Goal: Task Accomplishment & Management: Manage account settings

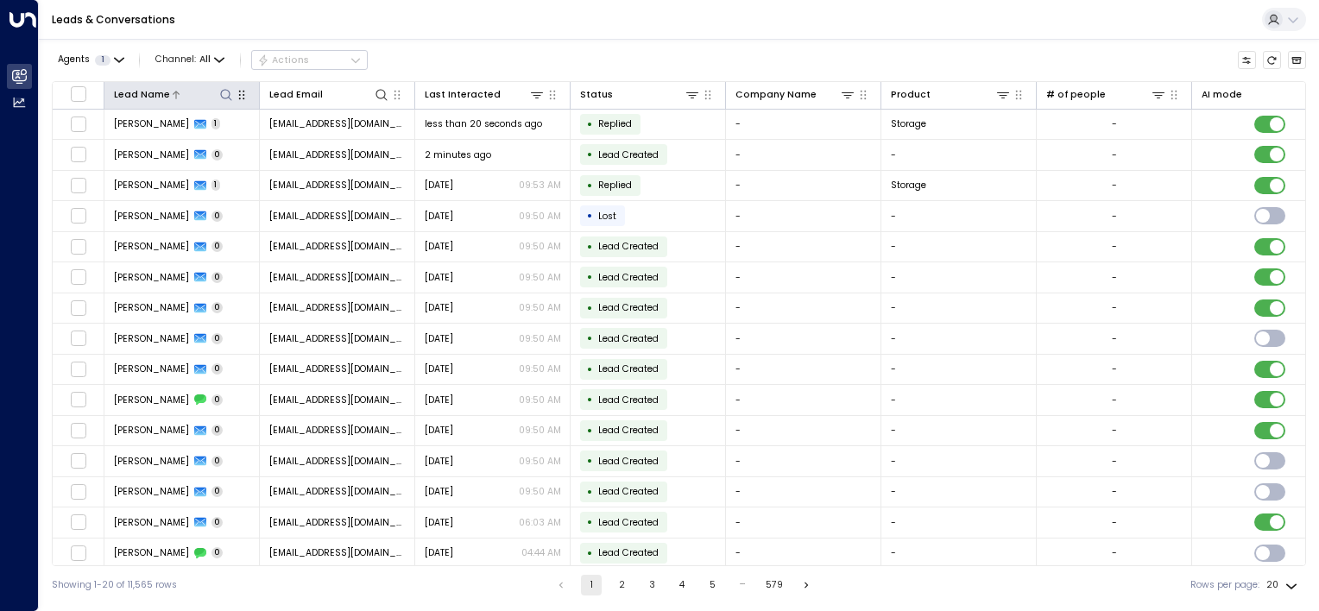
click at [226, 96] on icon at bounding box center [226, 95] width 14 height 14
type input "******"
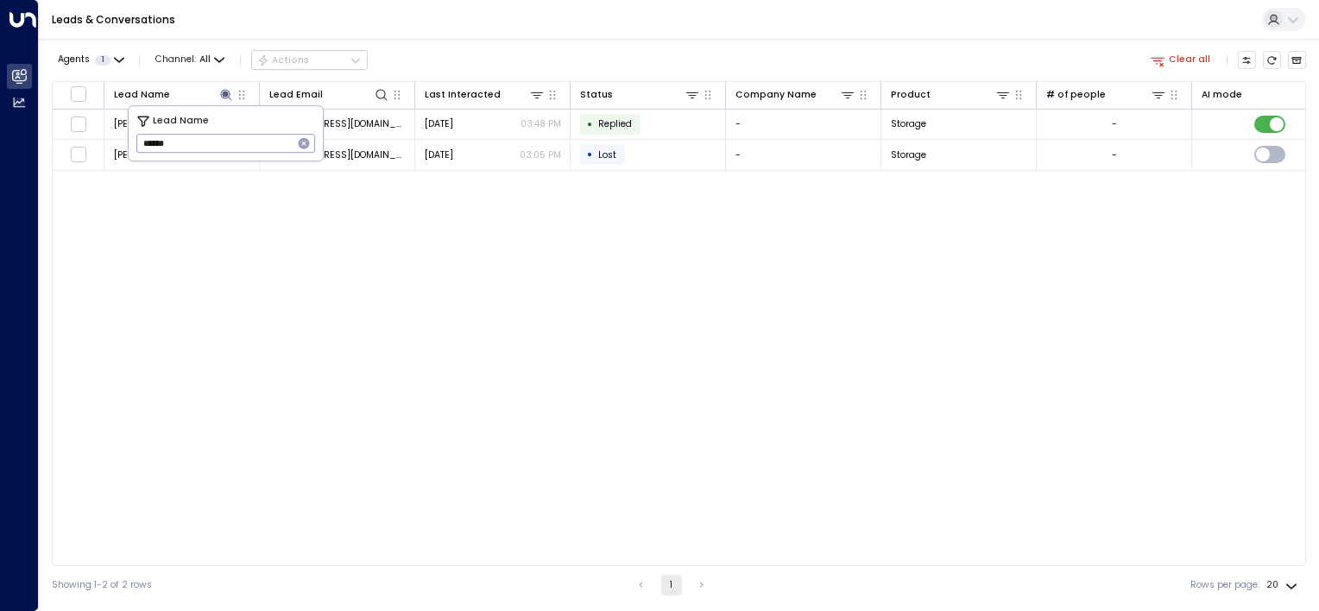
click at [517, 232] on div "Lead Name Lead Email Last Interacted Status Company Name Product # of people AI…" at bounding box center [679, 323] width 1254 height 485
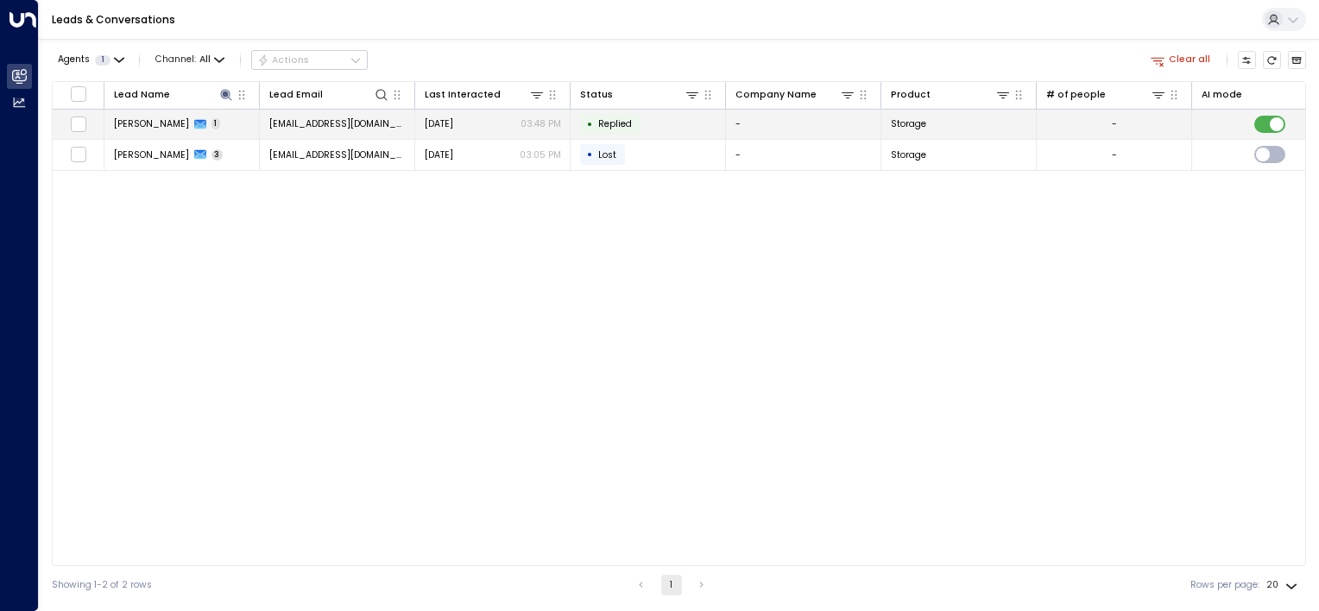
click at [645, 123] on td "• Replied" at bounding box center [647, 125] width 155 height 30
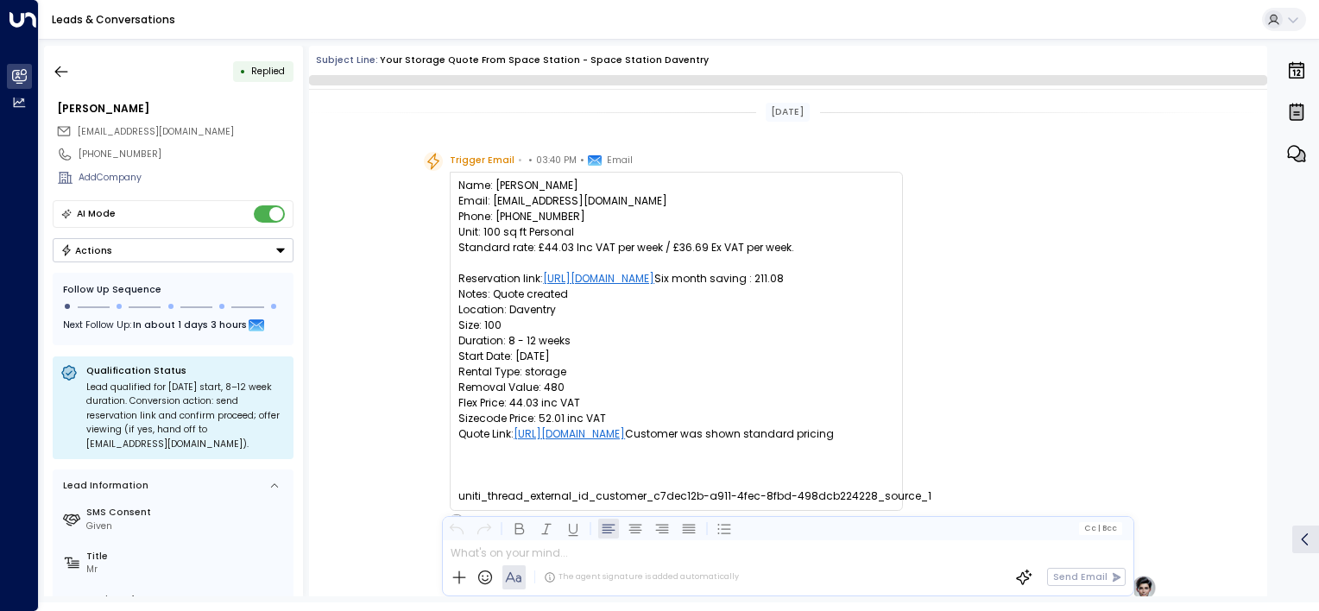
scroll to position [697, 0]
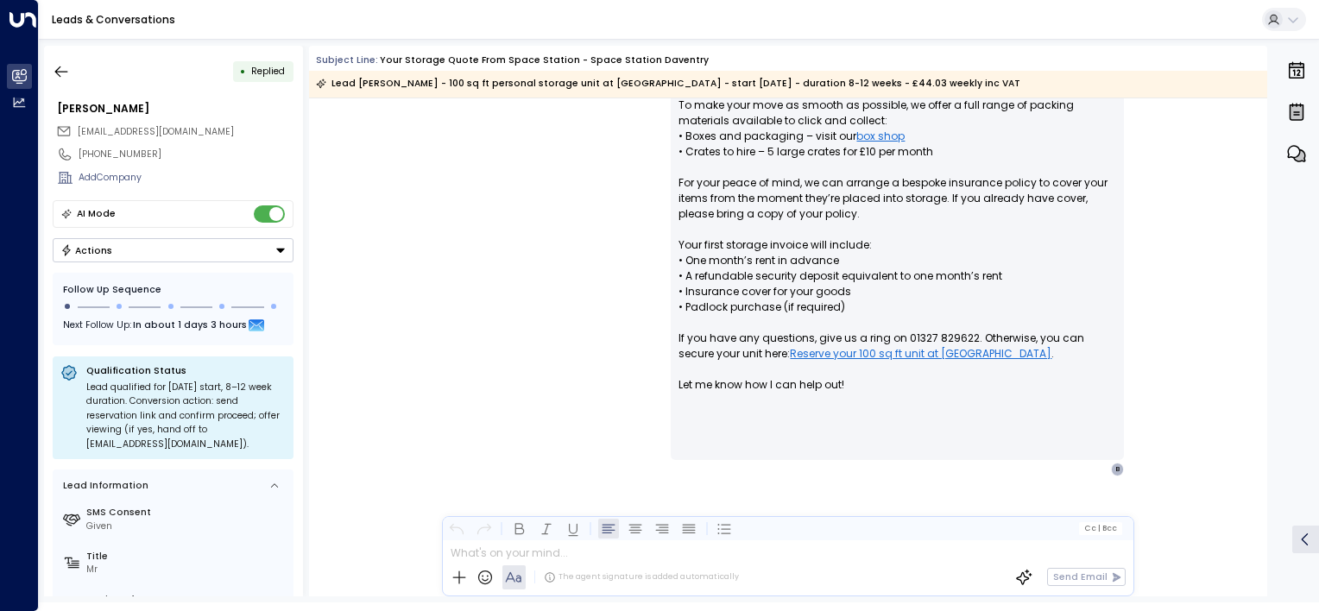
click at [274, 247] on icon "Button group with a nested menu" at bounding box center [280, 250] width 12 height 12
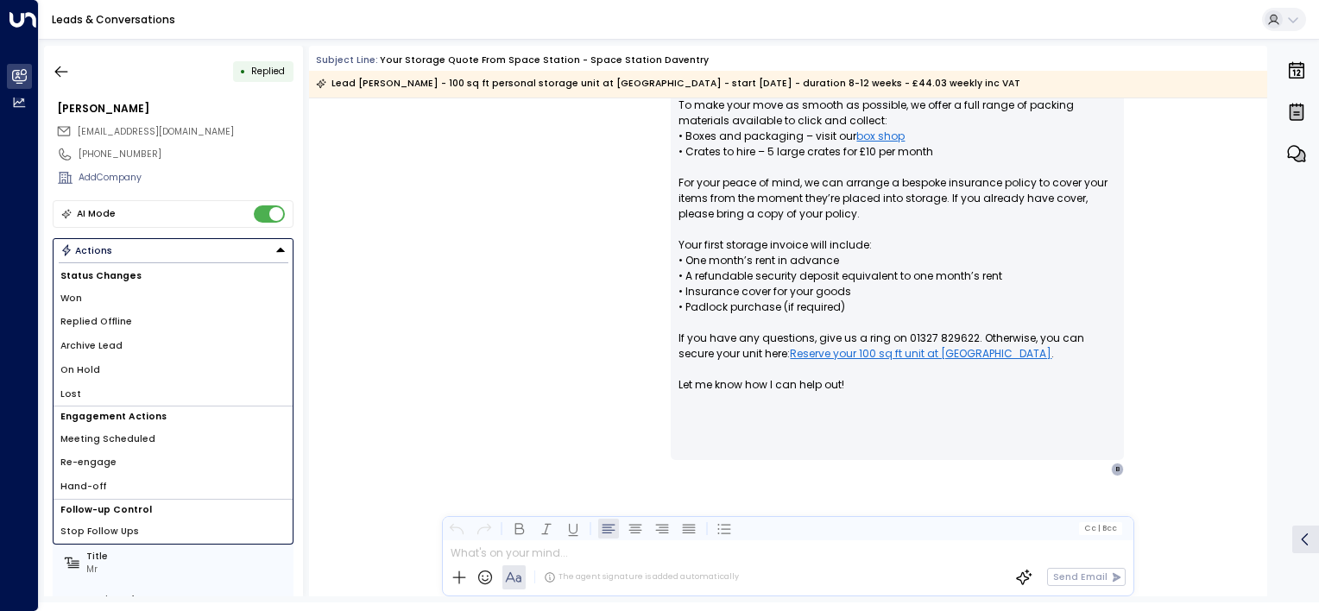
click at [116, 317] on span "Replied Offline" at bounding box center [96, 322] width 72 height 14
